Goal: Task Accomplishment & Management: Manage account settings

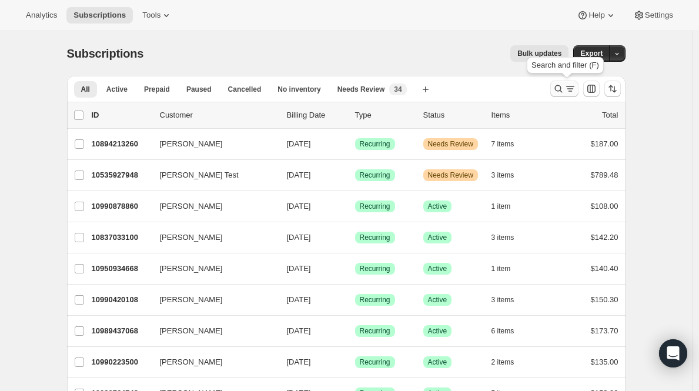
click at [560, 90] on icon "Search and filter results" at bounding box center [558, 89] width 12 height 12
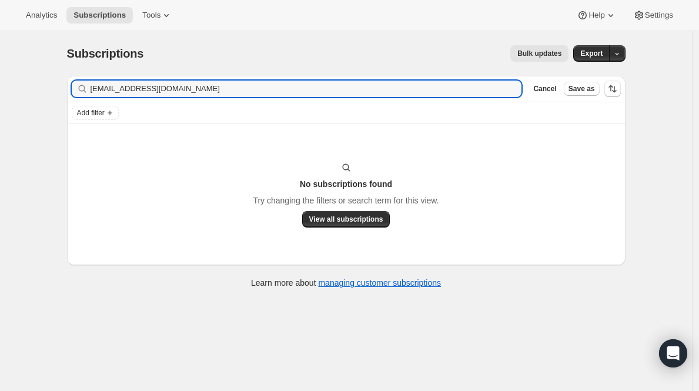
type input "[EMAIL_ADDRESS][DOMAIN_NAME]"
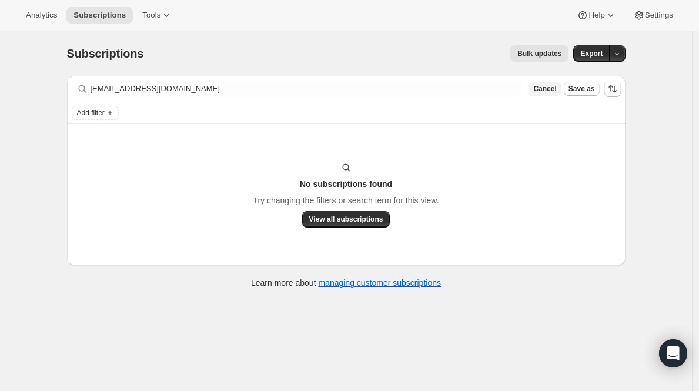
click at [548, 89] on span "Cancel" at bounding box center [544, 88] width 23 height 9
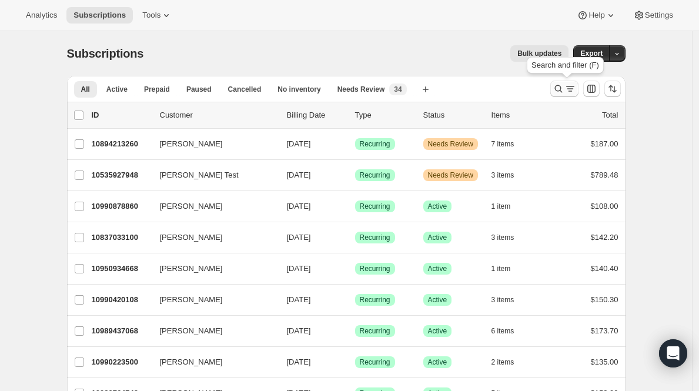
click at [561, 86] on icon "Search and filter results" at bounding box center [558, 89] width 12 height 12
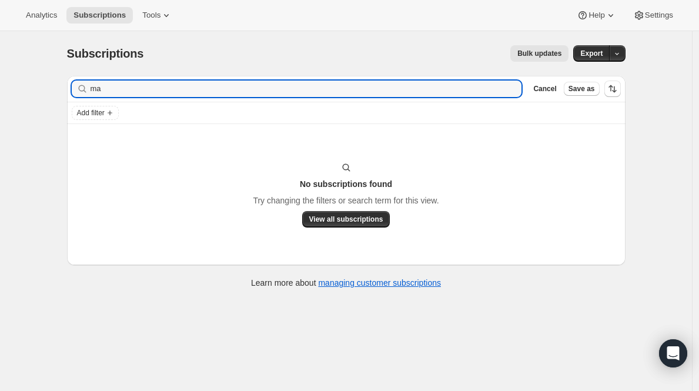
type input "m"
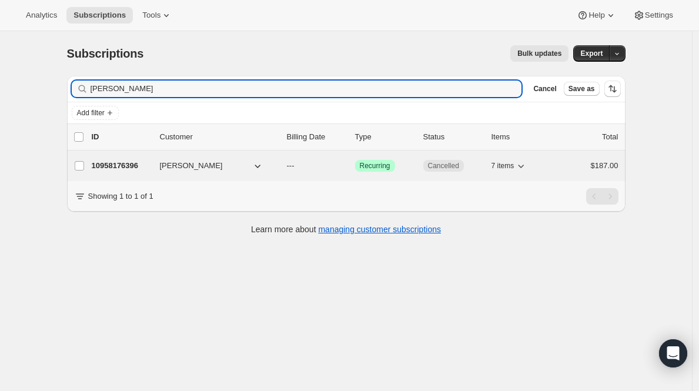
type input "[PERSON_NAME]"
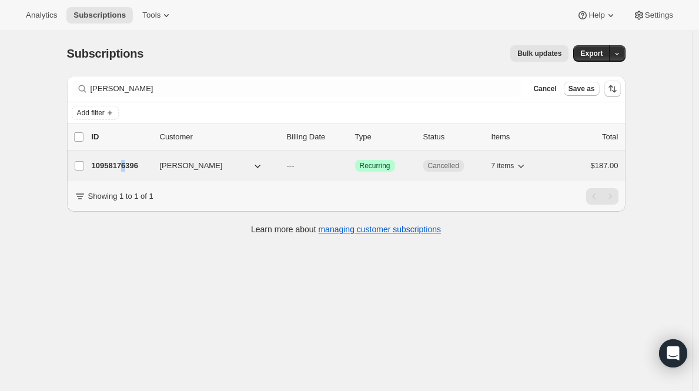
click at [130, 164] on p "10958176396" at bounding box center [121, 166] width 59 height 12
